Goal: Task Accomplishment & Management: Use online tool/utility

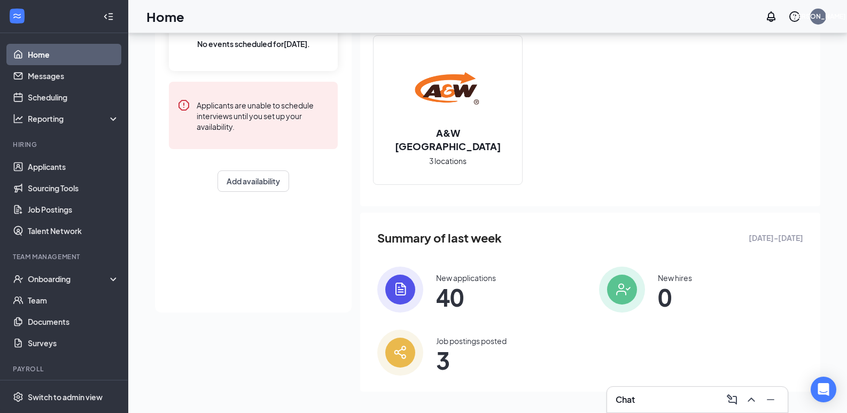
scroll to position [107, 0]
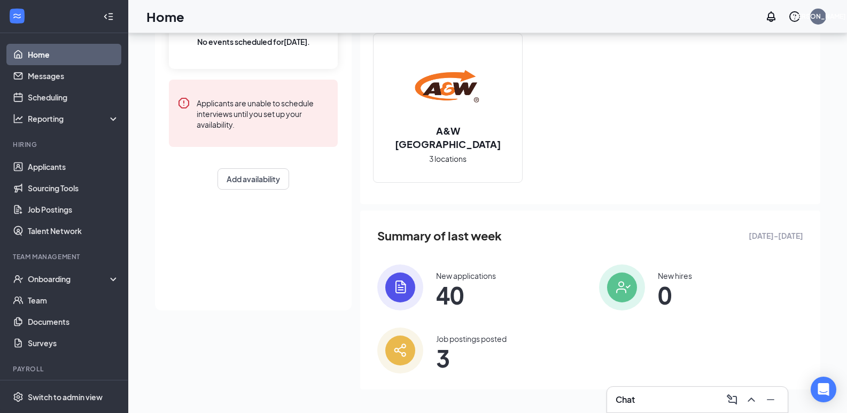
click at [442, 289] on span "40" at bounding box center [466, 294] width 60 height 19
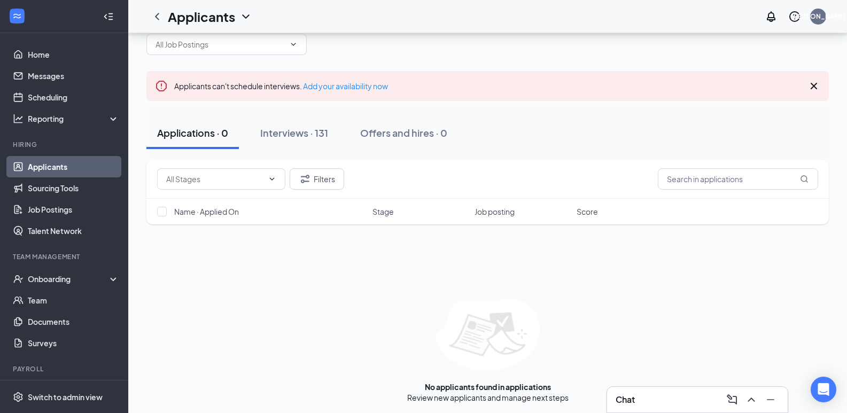
scroll to position [36, 0]
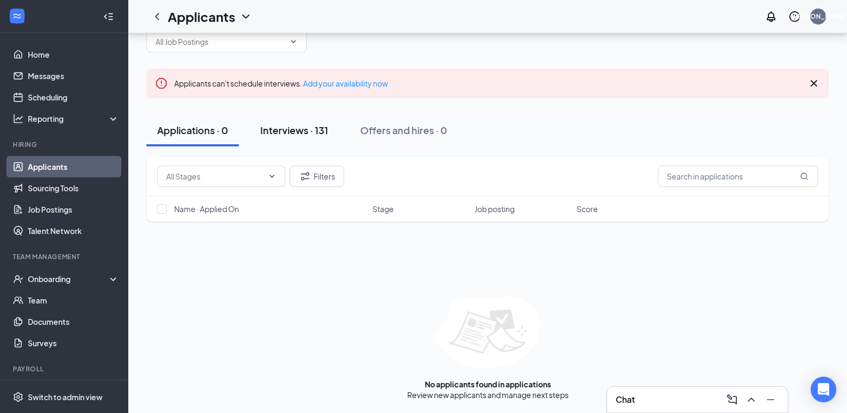
click at [301, 126] on div "Interviews · 131" at bounding box center [294, 129] width 68 height 13
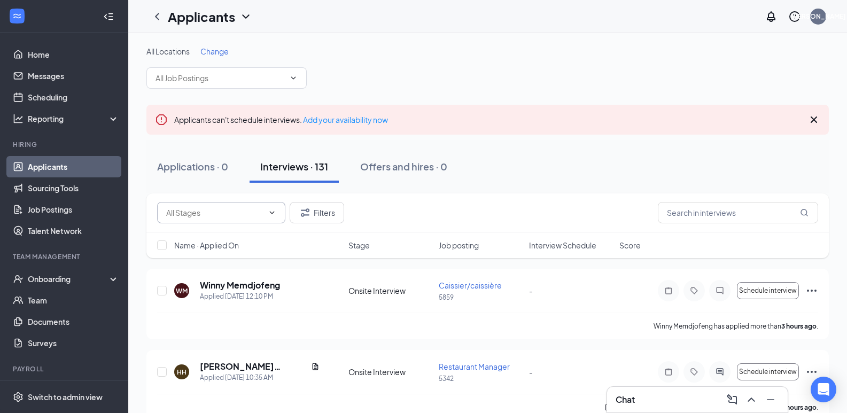
click at [235, 212] on input "text" at bounding box center [214, 213] width 97 height 12
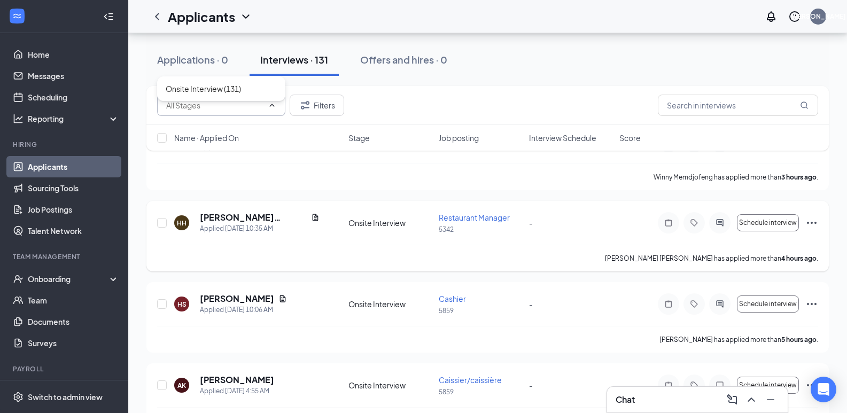
scroll to position [160, 0]
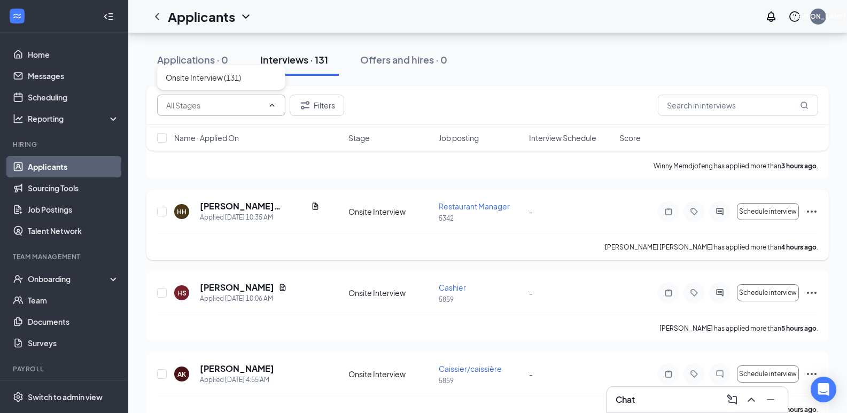
click at [461, 209] on span "Restaurant Manager" at bounding box center [474, 207] width 71 height 10
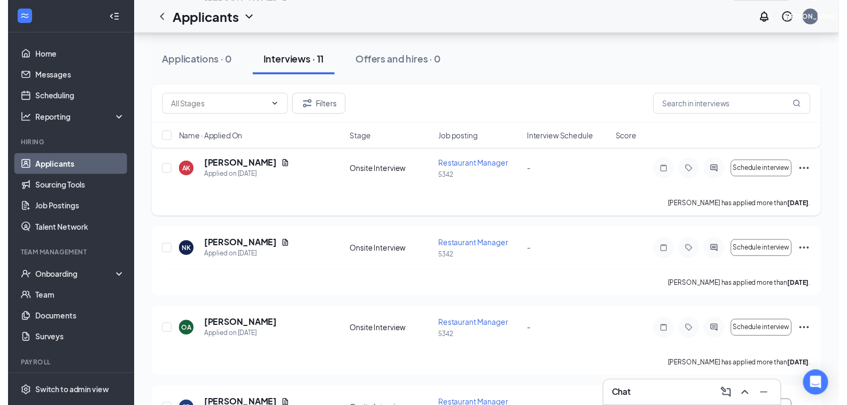
scroll to position [321, 0]
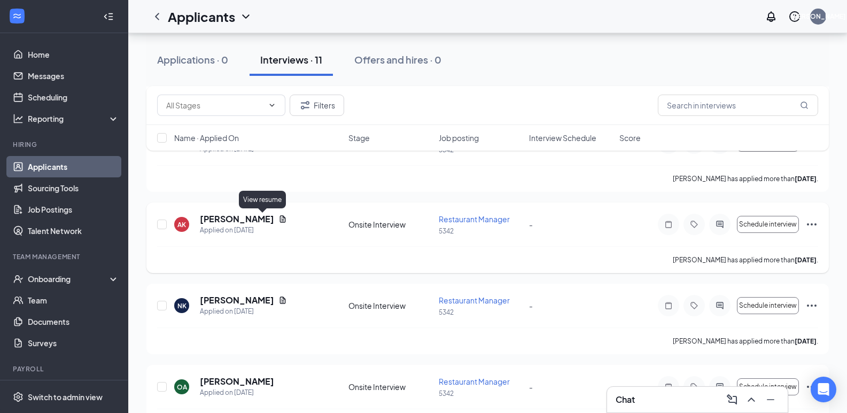
click at [280, 219] on icon "Document" at bounding box center [283, 218] width 6 height 7
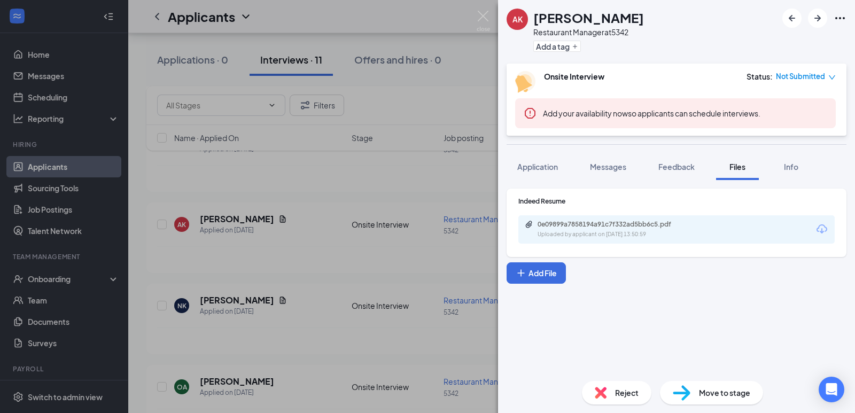
click at [655, 233] on div "Uploaded by applicant on [DATE] 13:50:59" at bounding box center [618, 234] width 160 height 9
click at [485, 22] on img at bounding box center [483, 21] width 13 height 21
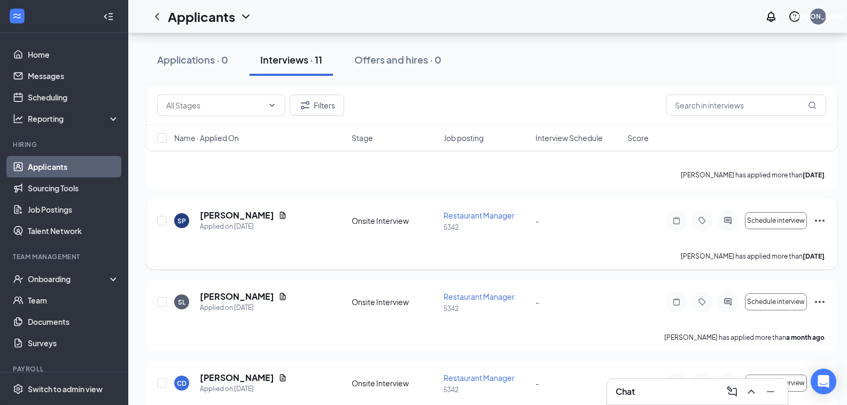
scroll to position [695, 0]
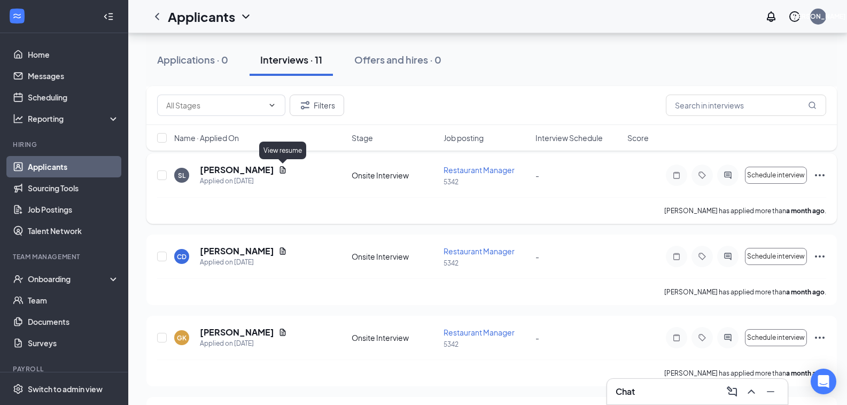
click at [282, 168] on icon "Document" at bounding box center [283, 170] width 9 height 9
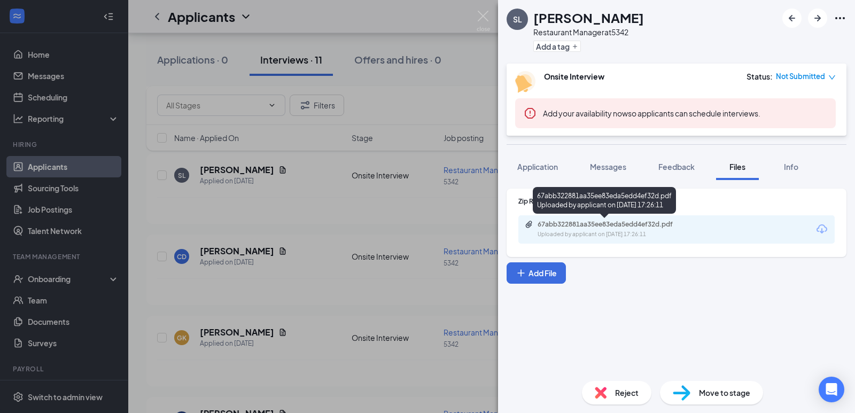
click at [604, 230] on div "Uploaded by applicant on [DATE] 17:26:11" at bounding box center [618, 234] width 160 height 9
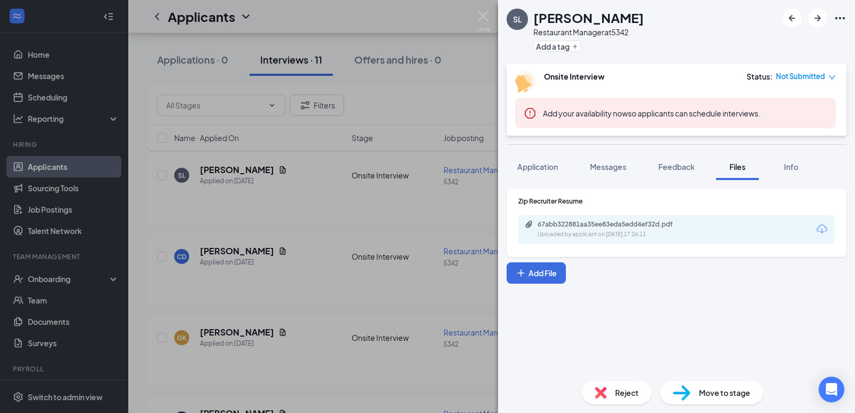
click at [486, 16] on img at bounding box center [483, 21] width 13 height 21
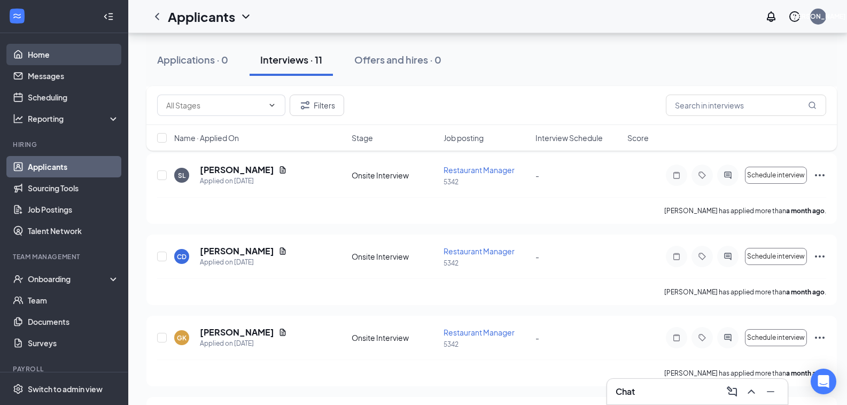
click at [71, 52] on link "Home" at bounding box center [73, 54] width 91 height 21
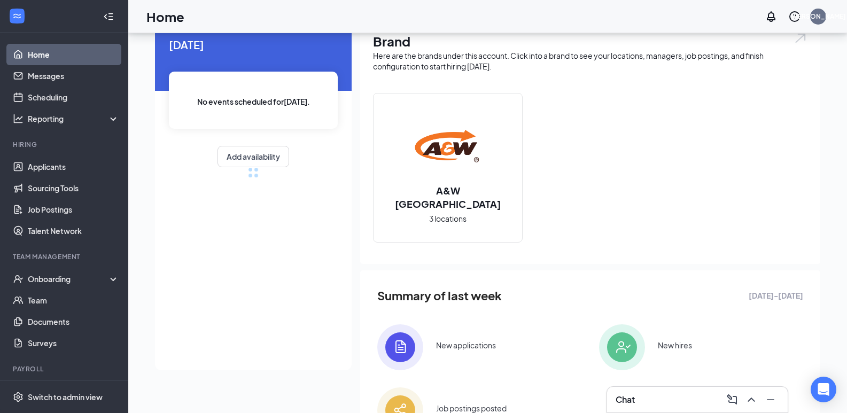
scroll to position [109, 0]
